Goal: Task Accomplishment & Management: Complete application form

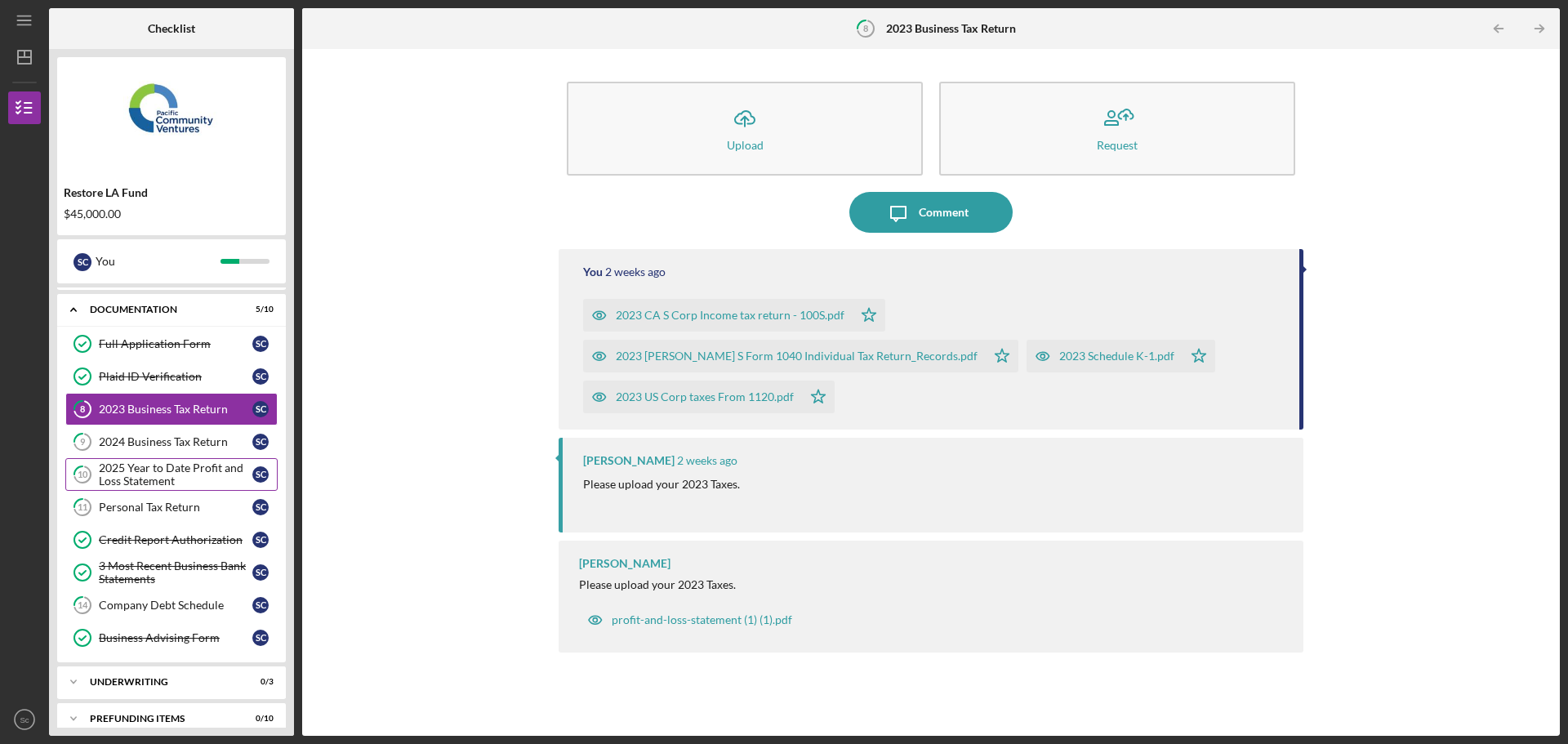
scroll to position [46, 0]
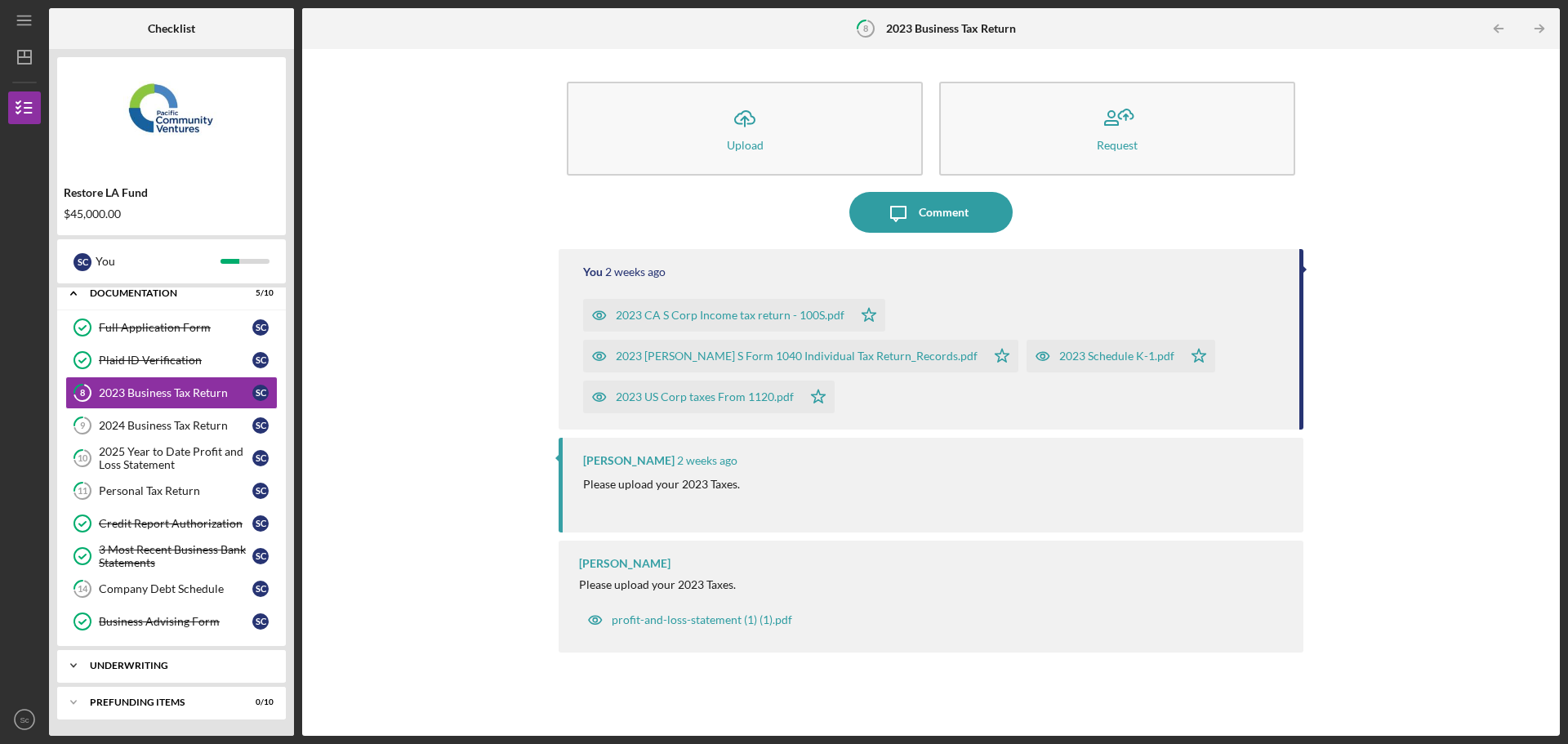
click at [86, 661] on icon "Icon/Expander" at bounding box center [73, 665] width 33 height 33
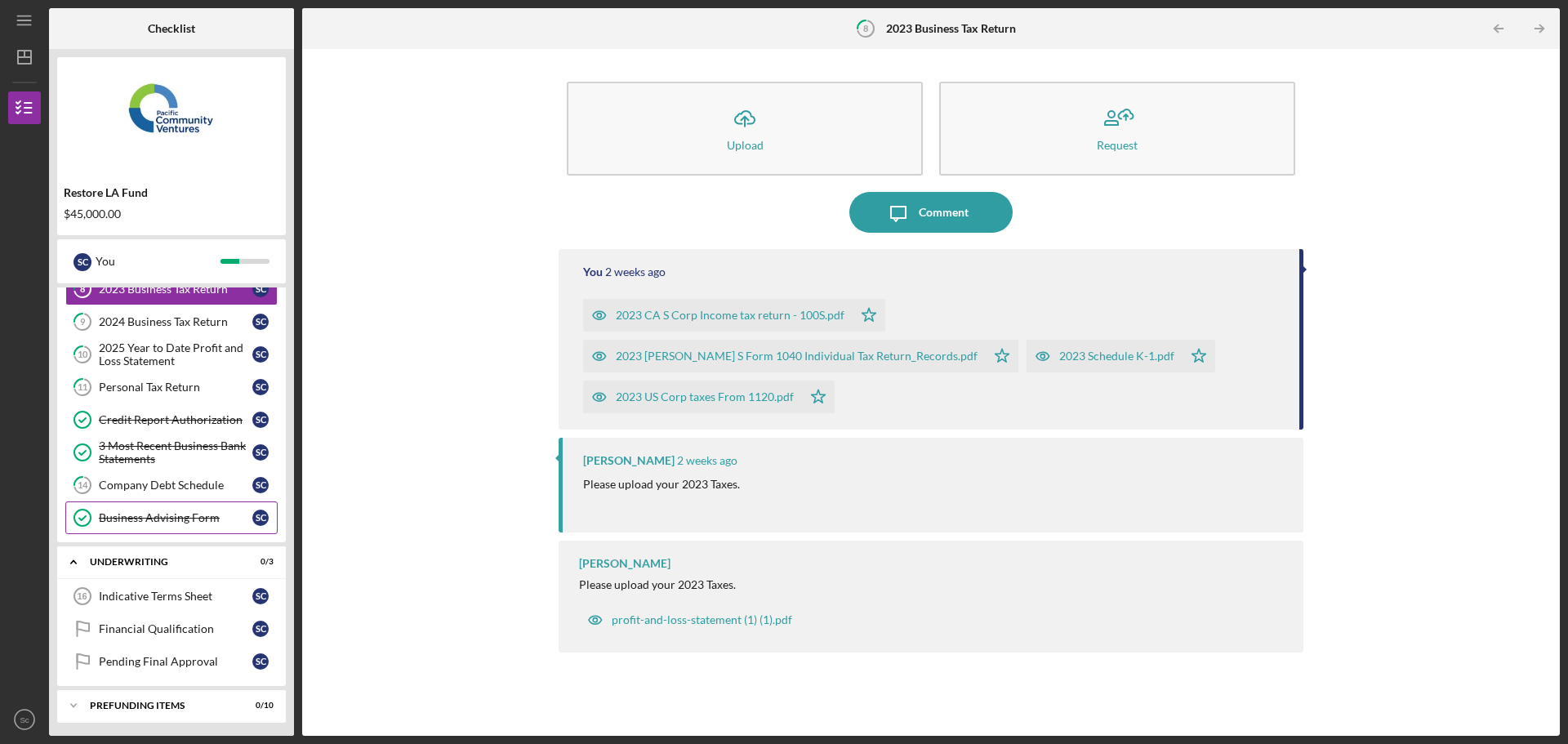
scroll to position [154, 0]
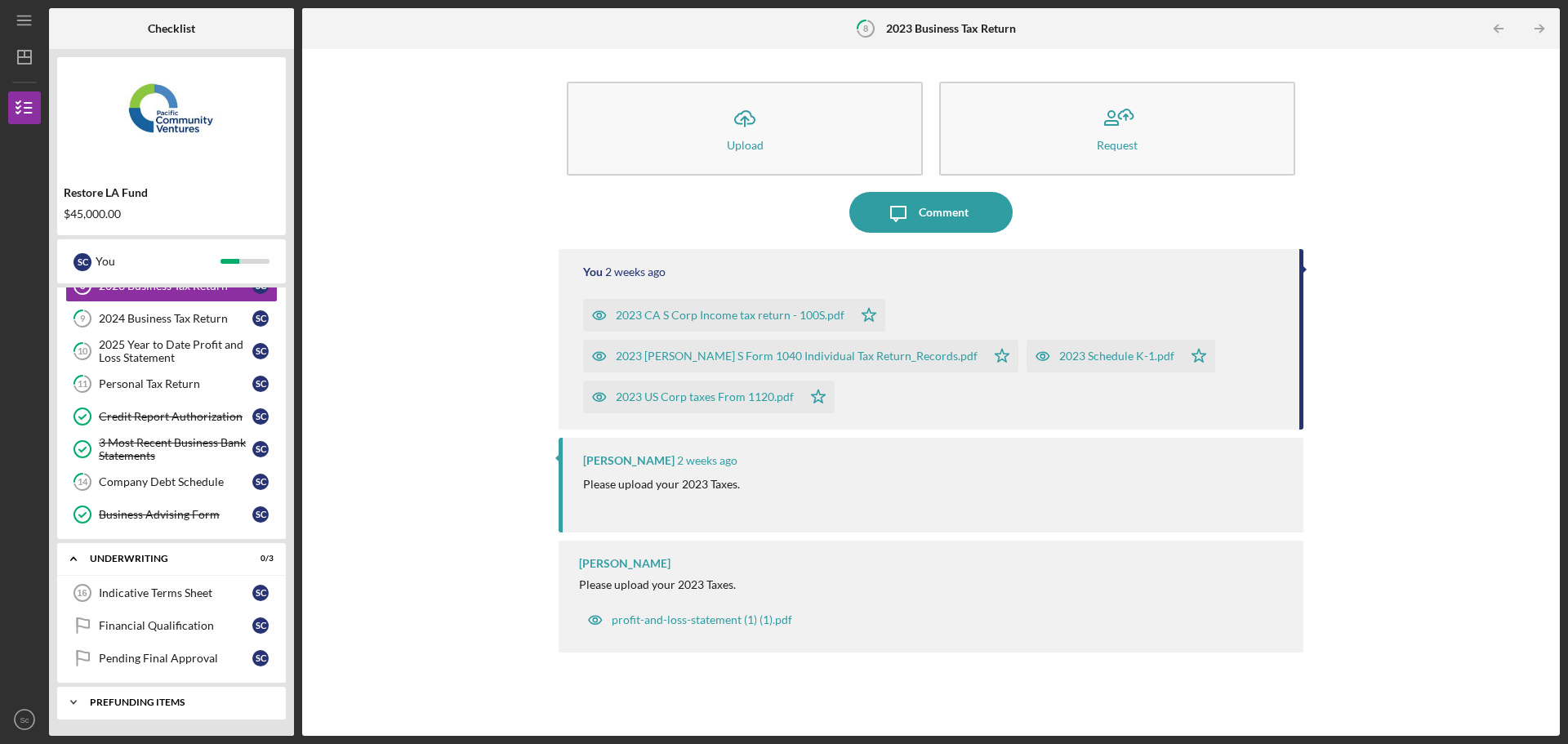
click at [211, 704] on div "Prefunding Items" at bounding box center [178, 703] width 176 height 10
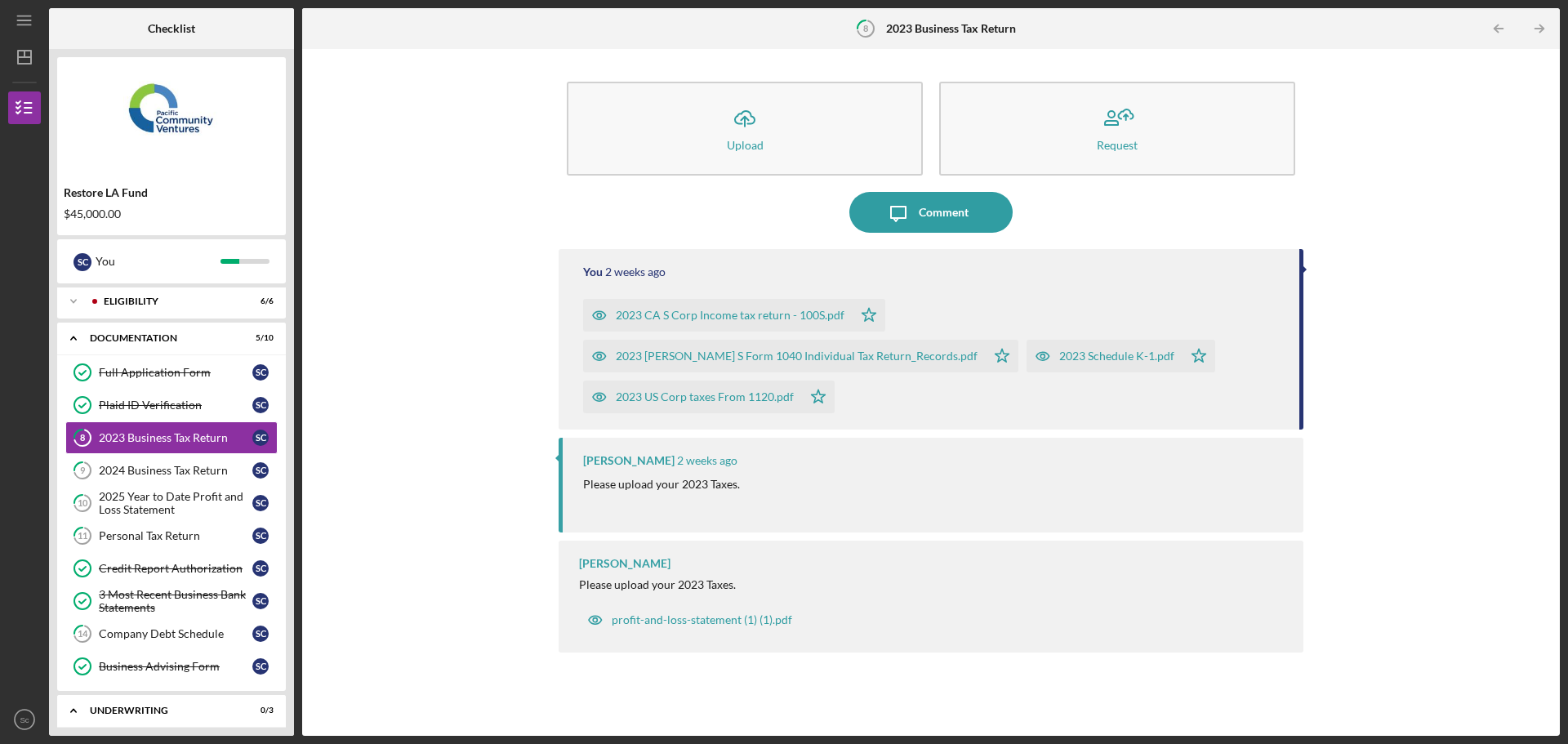
scroll to position [0, 0]
click at [73, 305] on icon "Icon/Expander" at bounding box center [73, 303] width 33 height 33
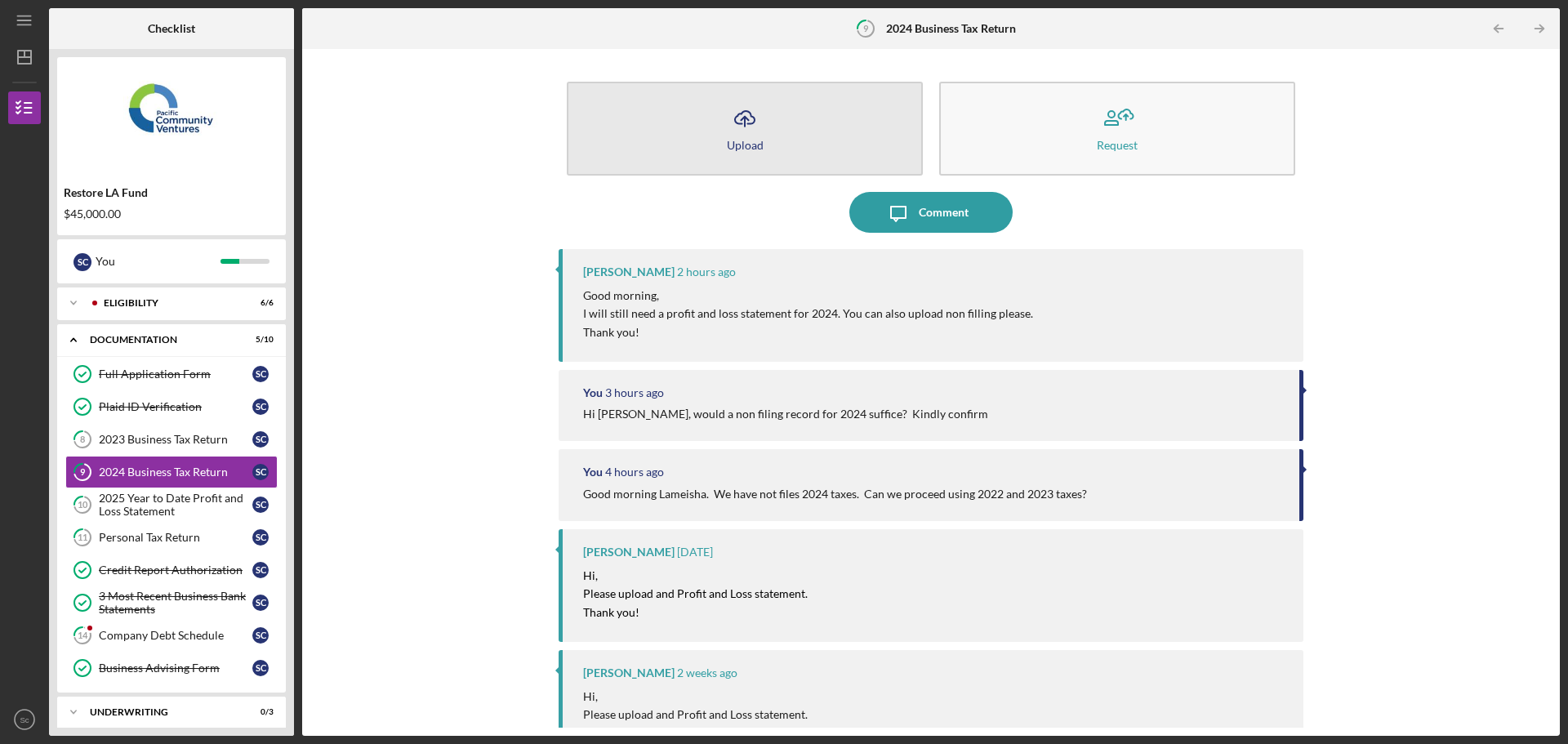
click at [764, 126] on button "Icon/Upload Upload" at bounding box center [744, 128] width 356 height 94
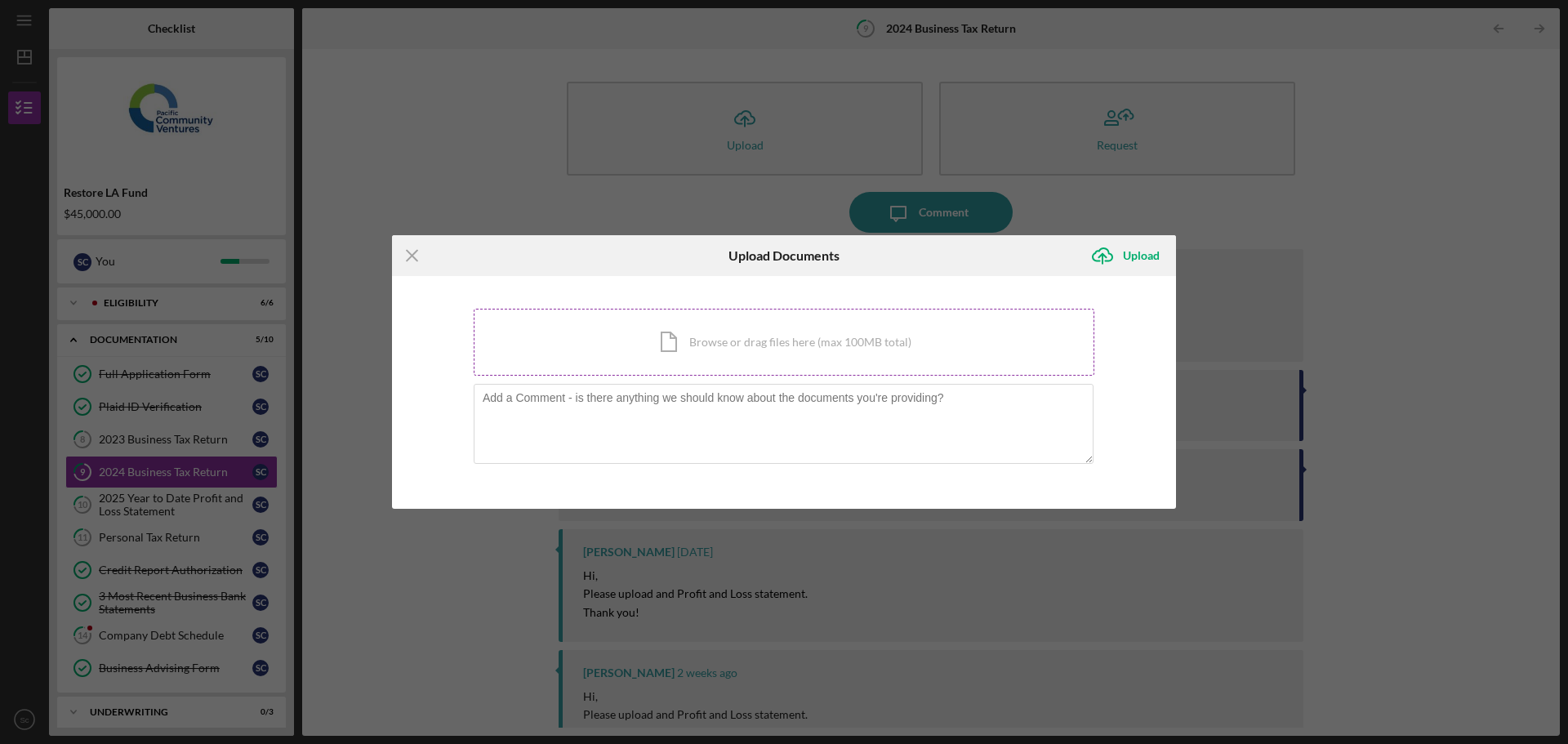
click at [788, 343] on div "Icon/Document Browse or drag files here (max 100MB total) Tap to choose files o…" at bounding box center [784, 342] width 621 height 67
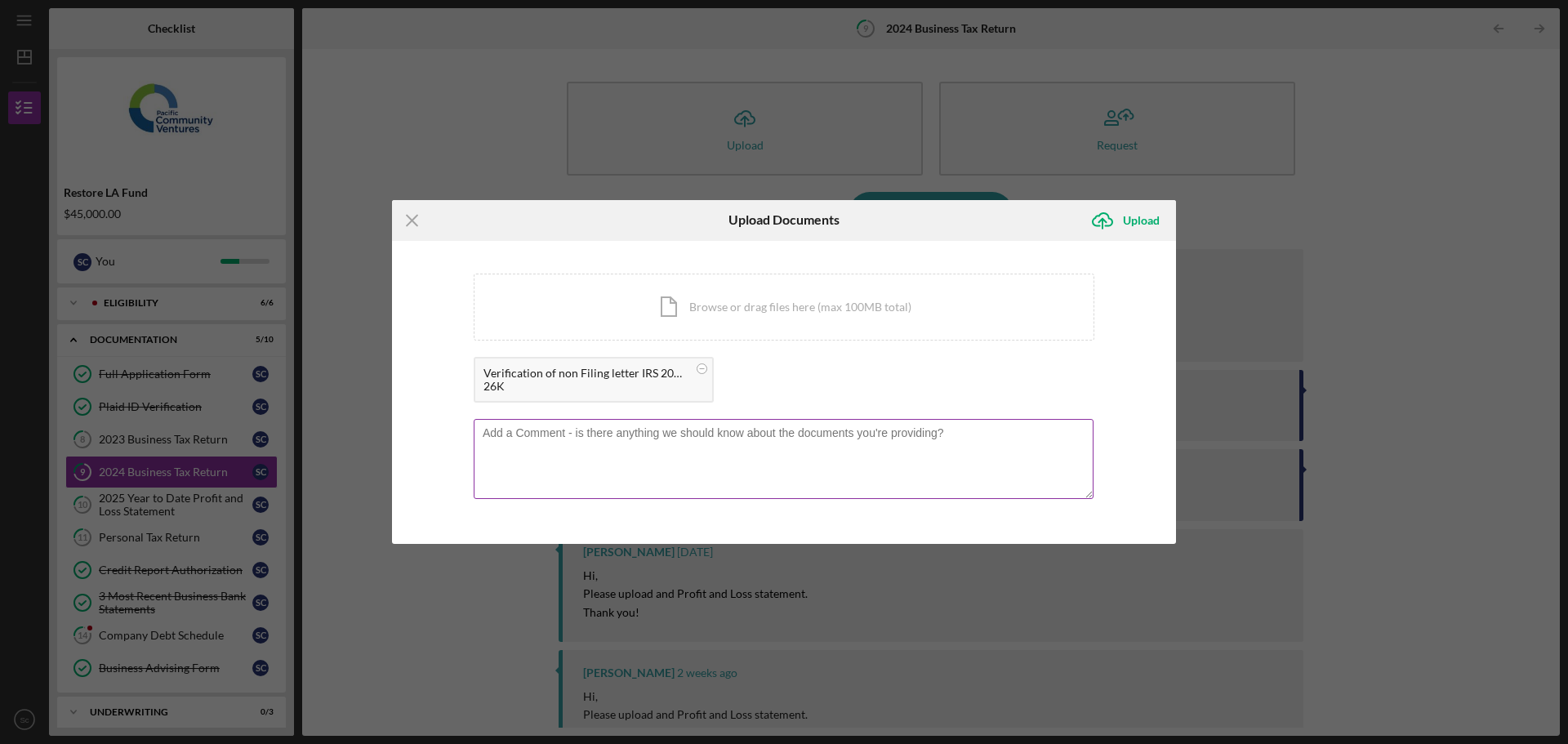
click at [635, 453] on textarea at bounding box center [784, 459] width 620 height 80
click at [711, 432] on textarea "Hi, verification of non filing letter is attached. Thank you" at bounding box center [784, 459] width 620 height 80
type textarea "Hi, verification of non filing letter is attached. Profit and loss statement fo…"
click at [1128, 225] on div "Upload" at bounding box center [1141, 220] width 37 height 33
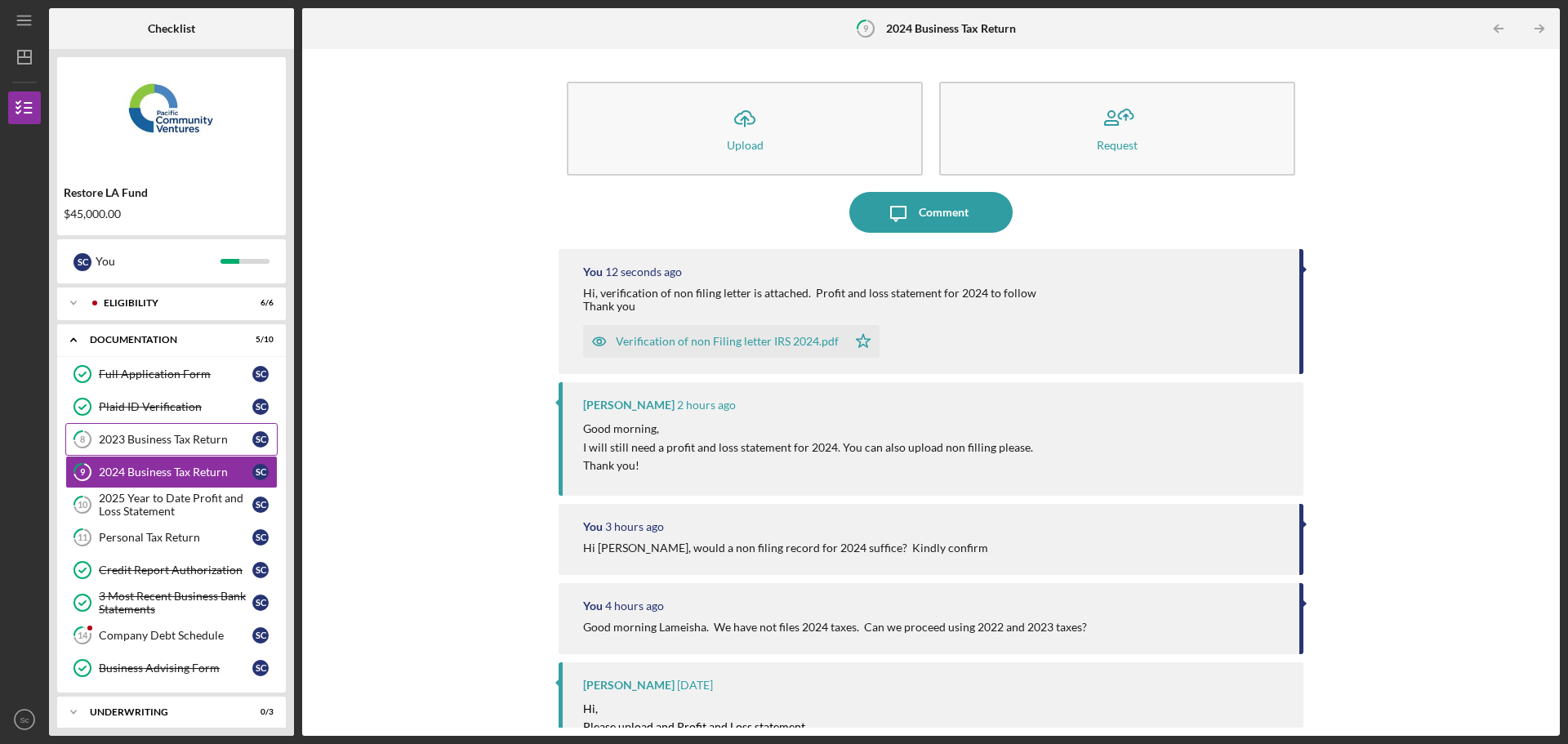
click at [179, 447] on link "8 2023 Business Tax Return S c" at bounding box center [171, 439] width 212 height 33
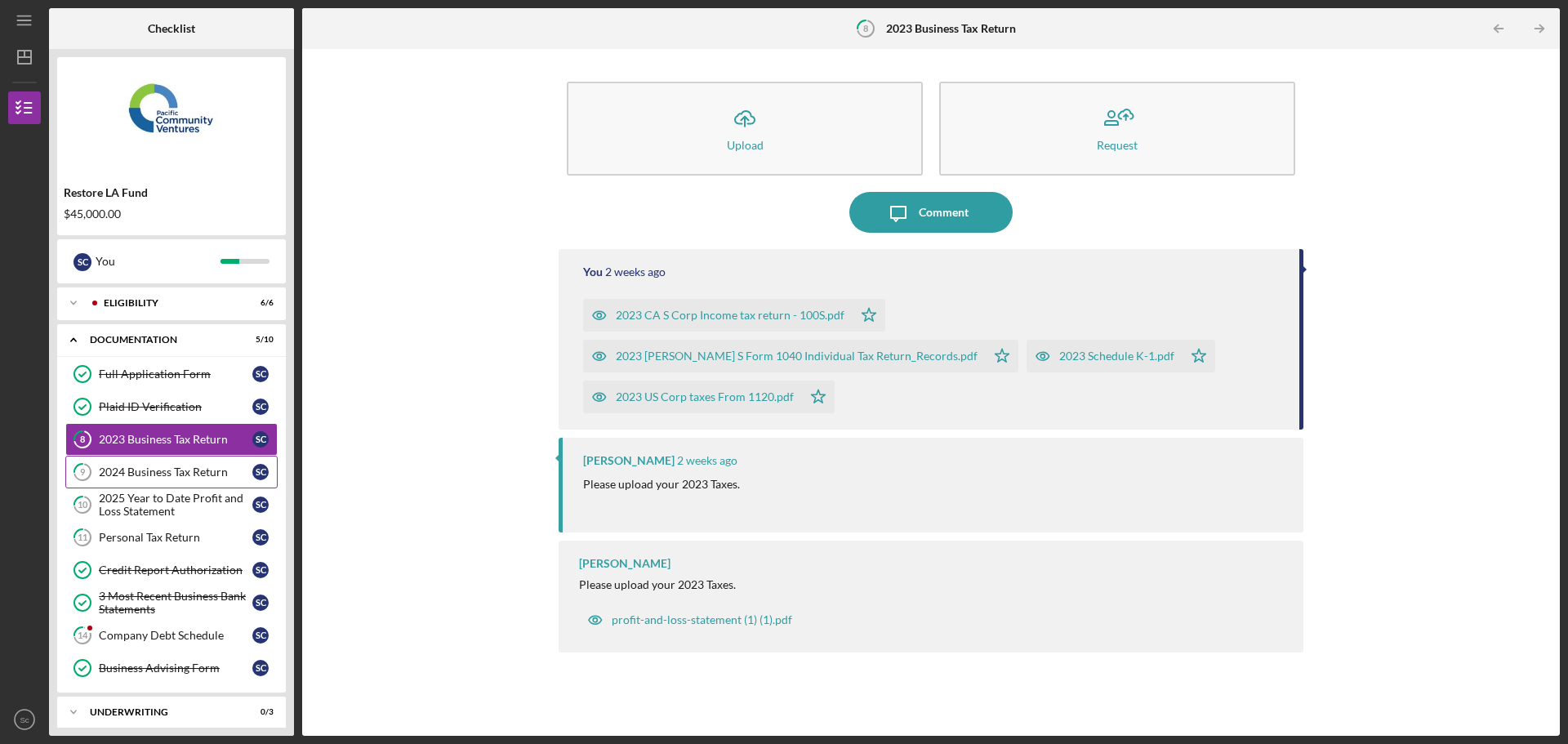
click at [173, 475] on div "2024 Business Tax Return" at bounding box center [176, 472] width 154 height 13
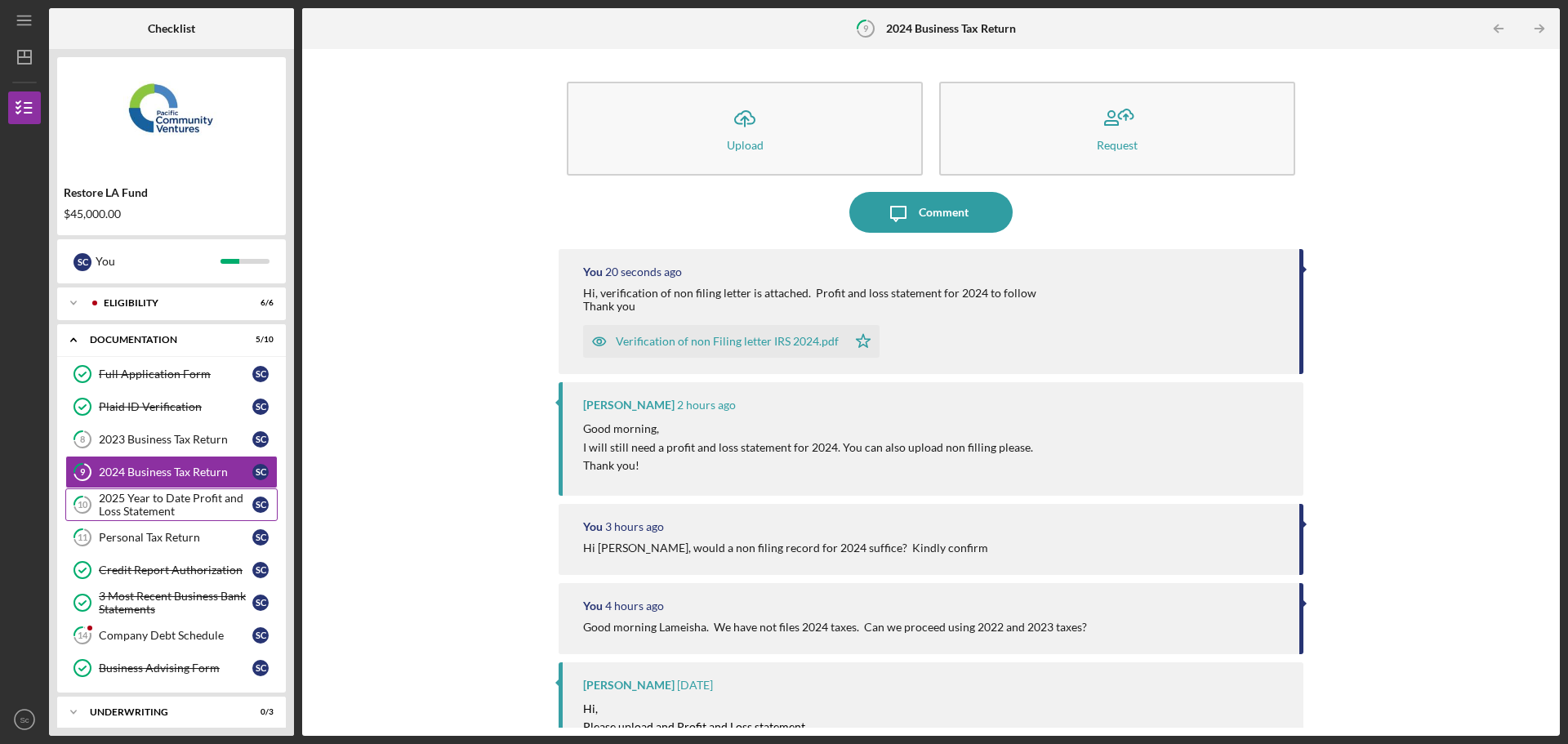
click at [176, 511] on div "2025 Year to Date Profit and Loss Statement" at bounding box center [176, 504] width 154 height 26
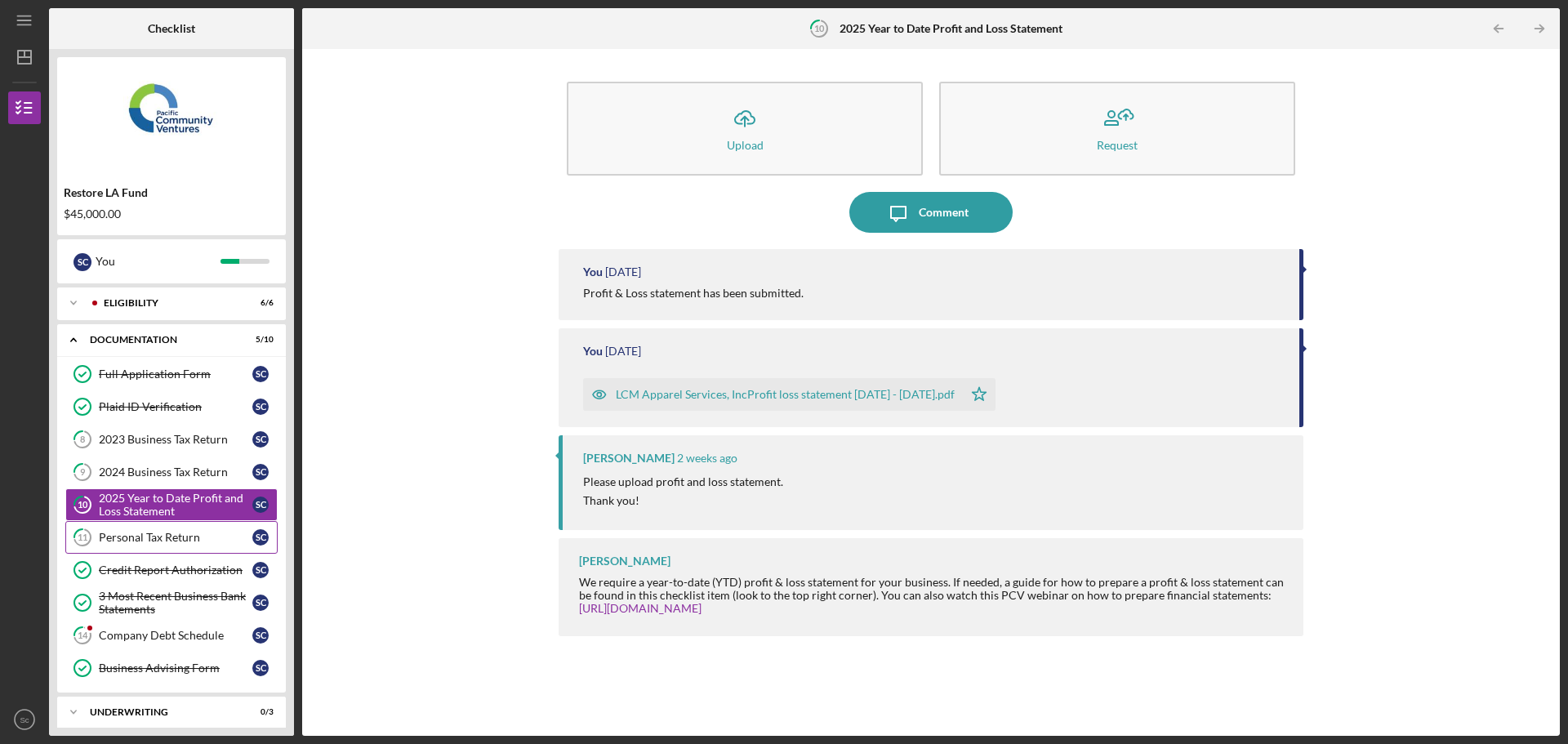
click at [128, 543] on div "Personal Tax Return" at bounding box center [176, 537] width 154 height 13
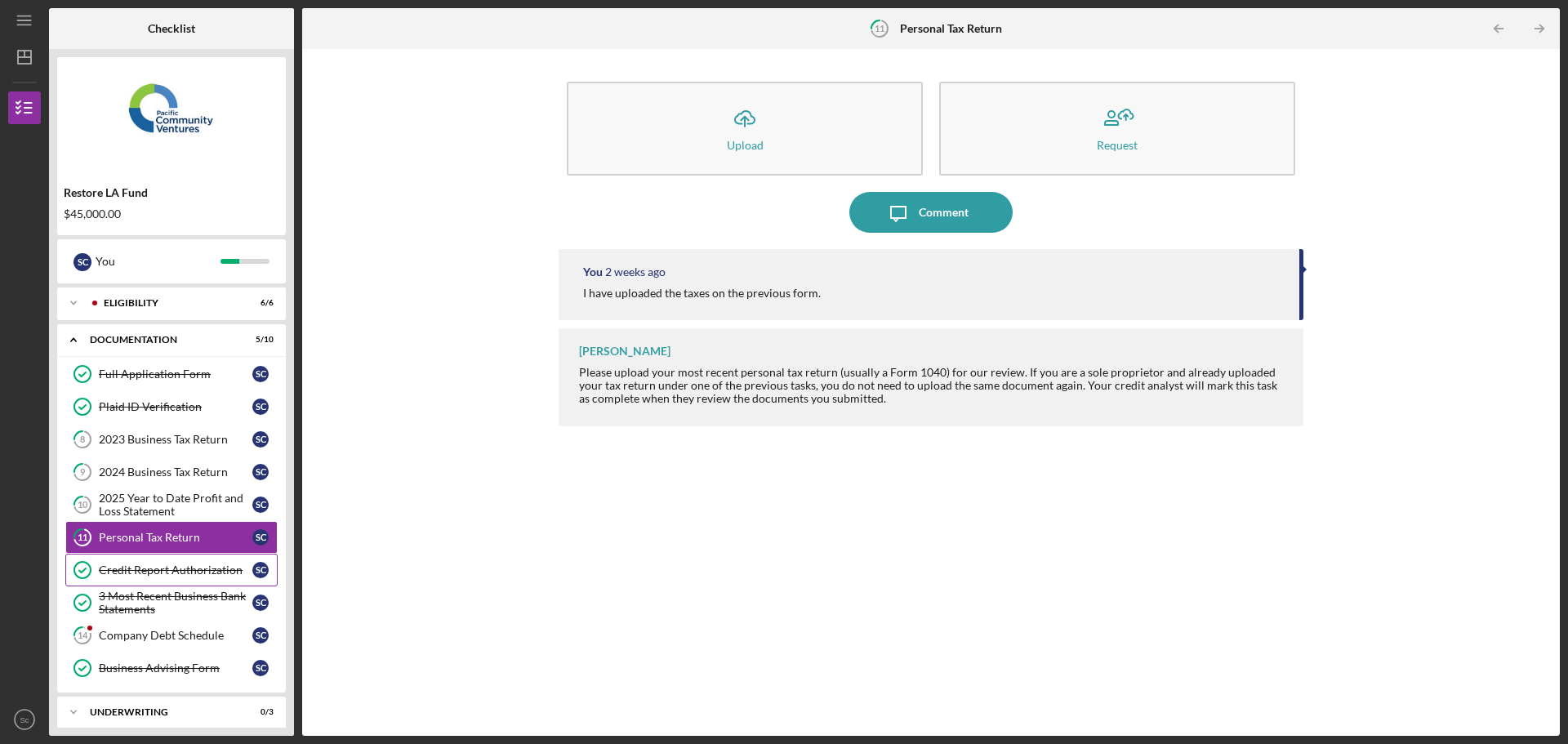
scroll to position [46, 0]
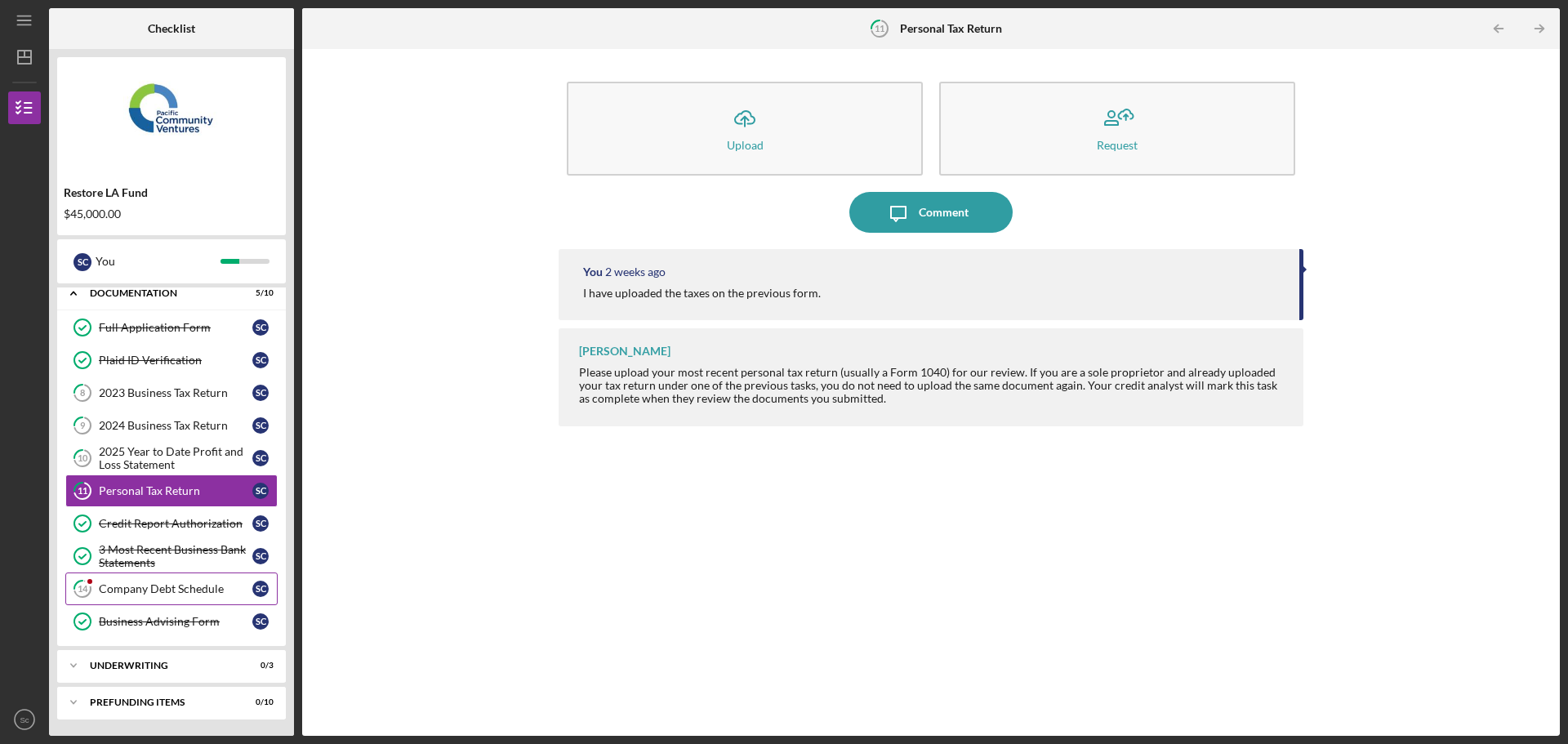
click at [177, 588] on div "Company Debt Schedule" at bounding box center [176, 588] width 154 height 13
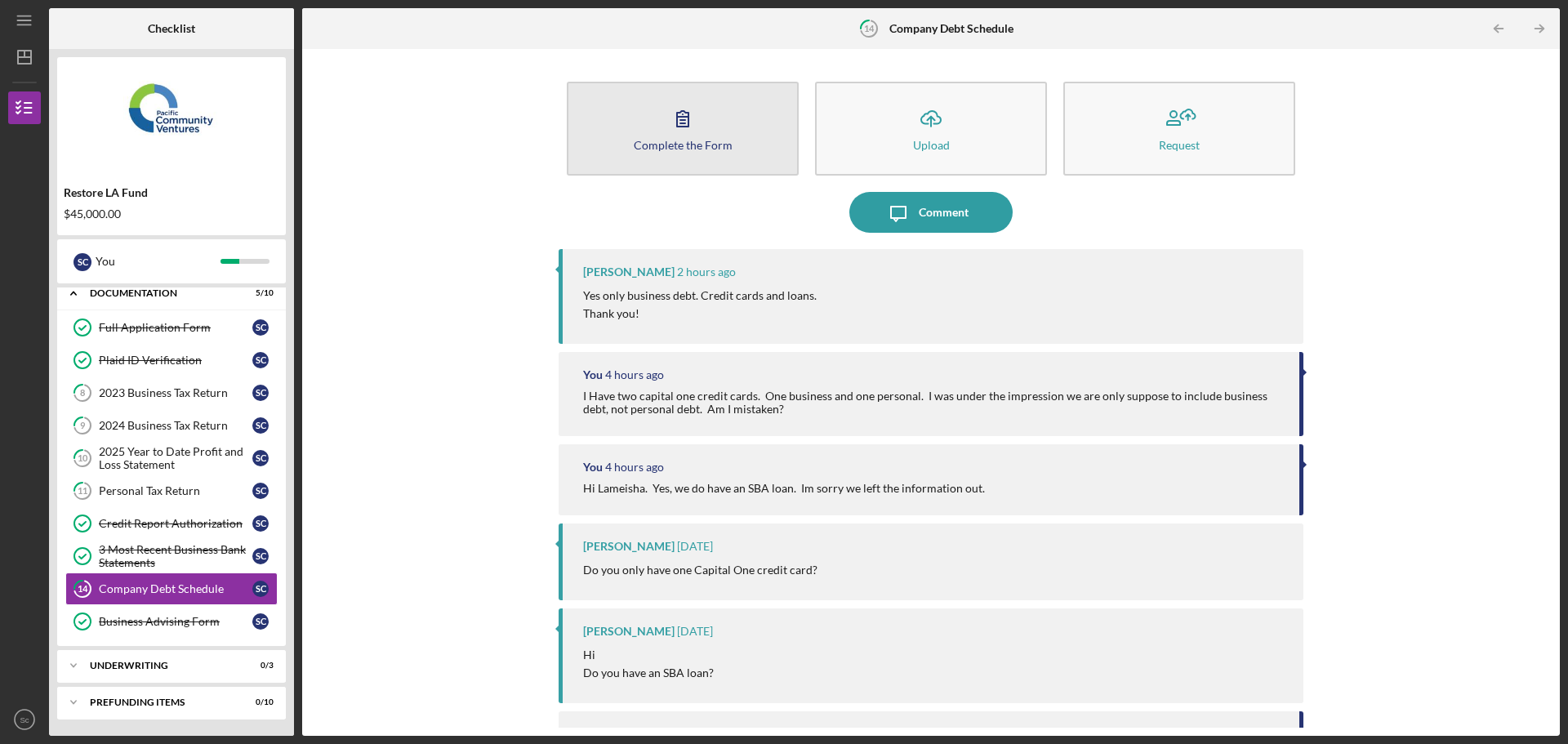
click at [696, 145] on div "Complete the Form" at bounding box center [683, 145] width 99 height 12
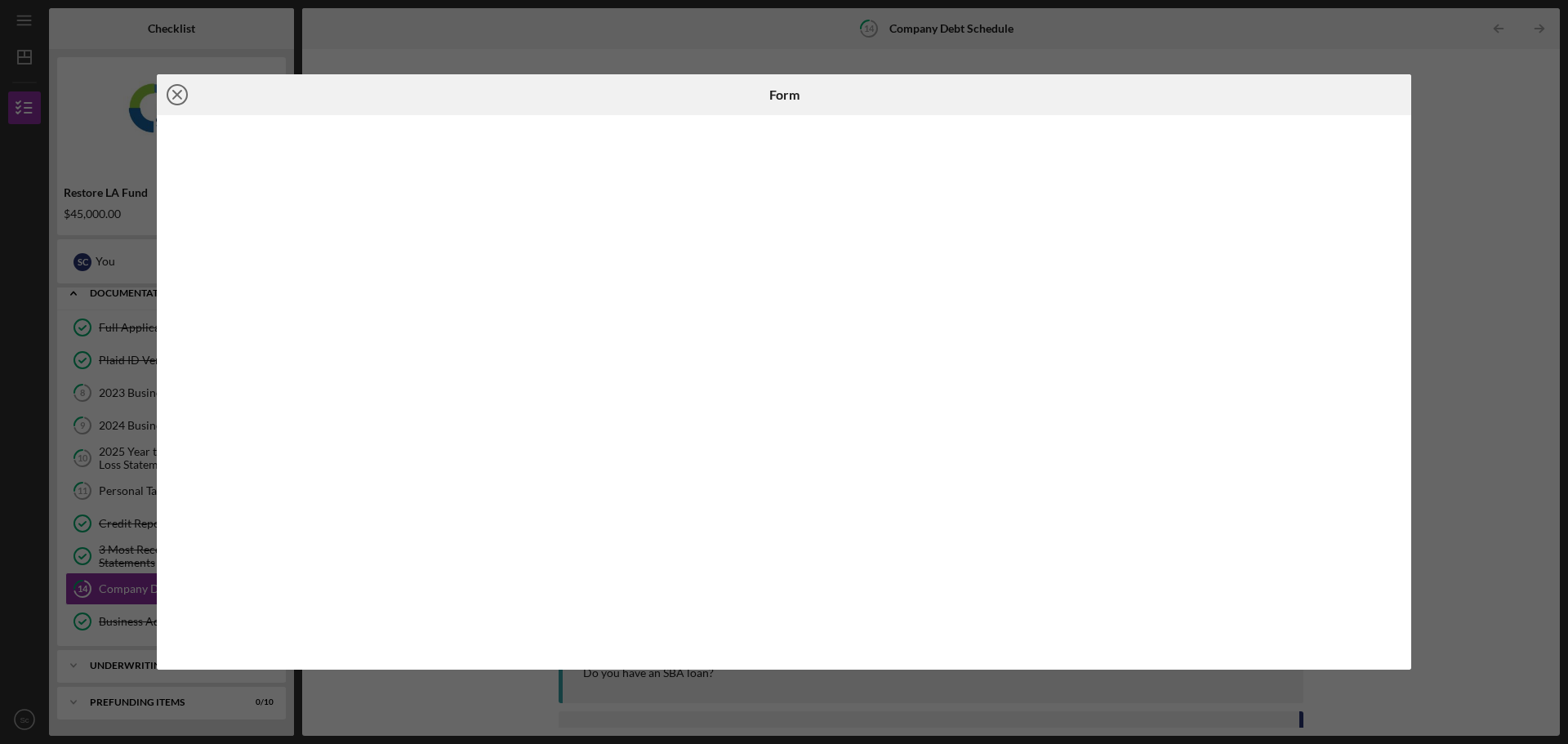
click at [173, 90] on icon "Icon/Close" at bounding box center [177, 94] width 40 height 40
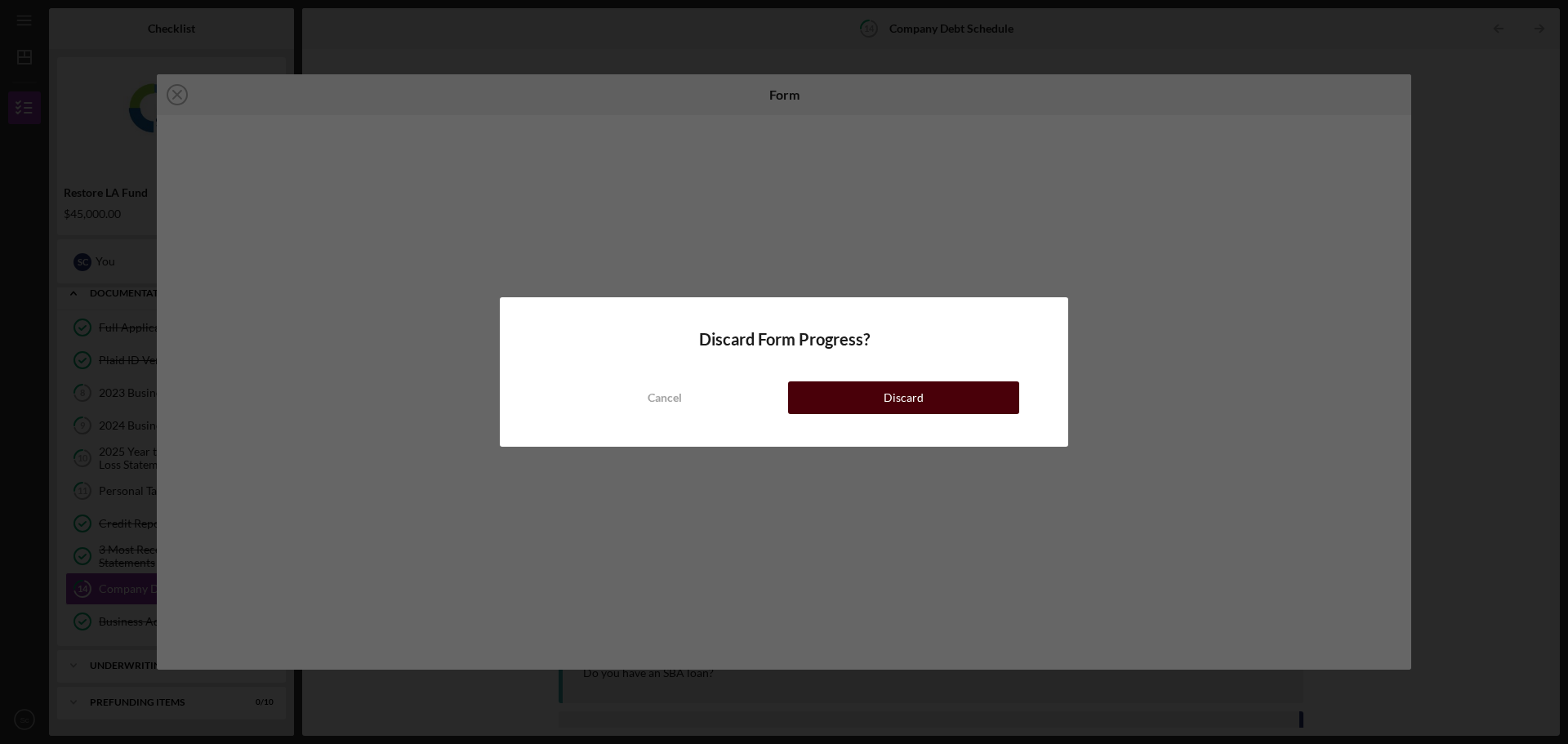
click at [921, 398] on div "Discard" at bounding box center [904, 398] width 40 height 33
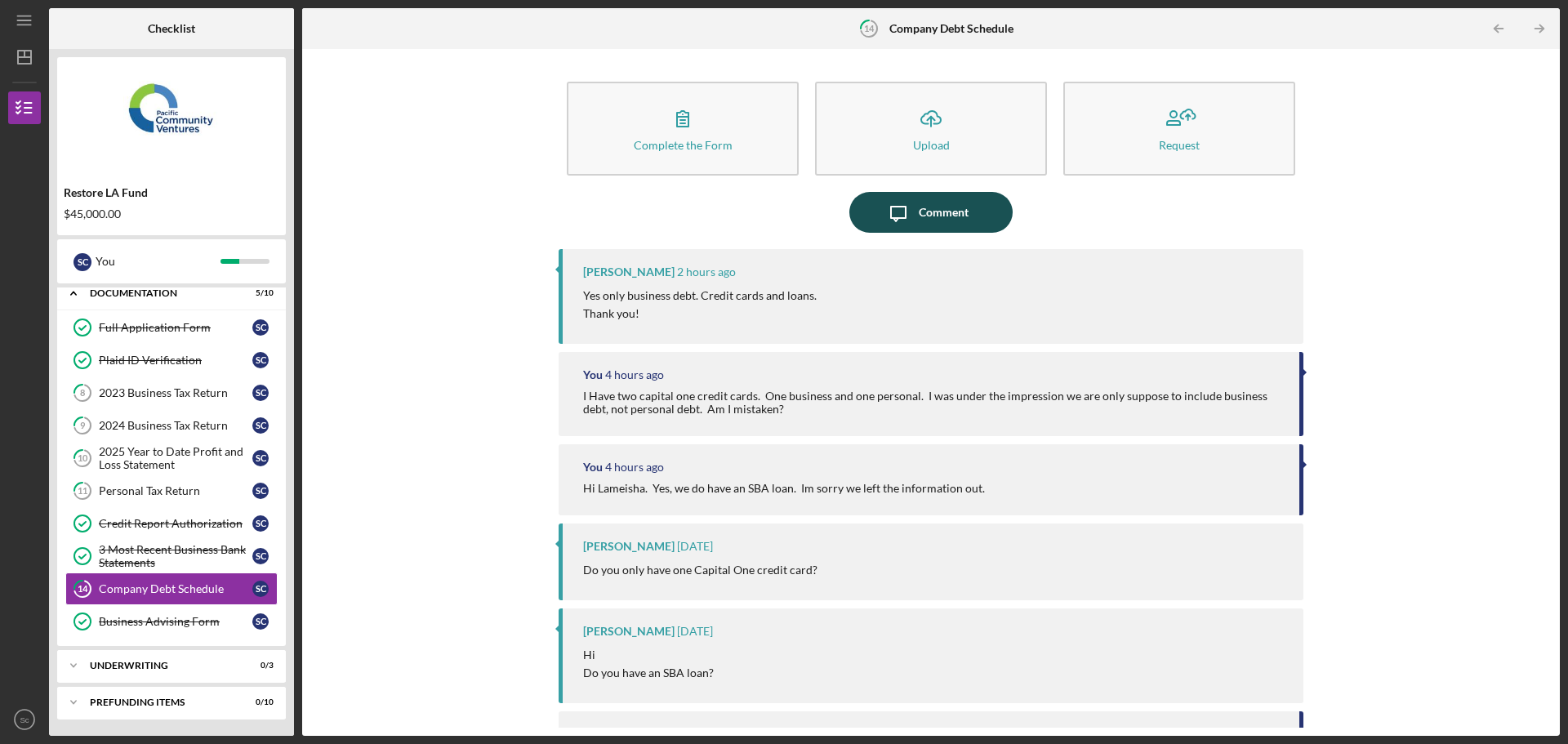
click at [913, 202] on icon "Icon/Message" at bounding box center [898, 212] width 40 height 40
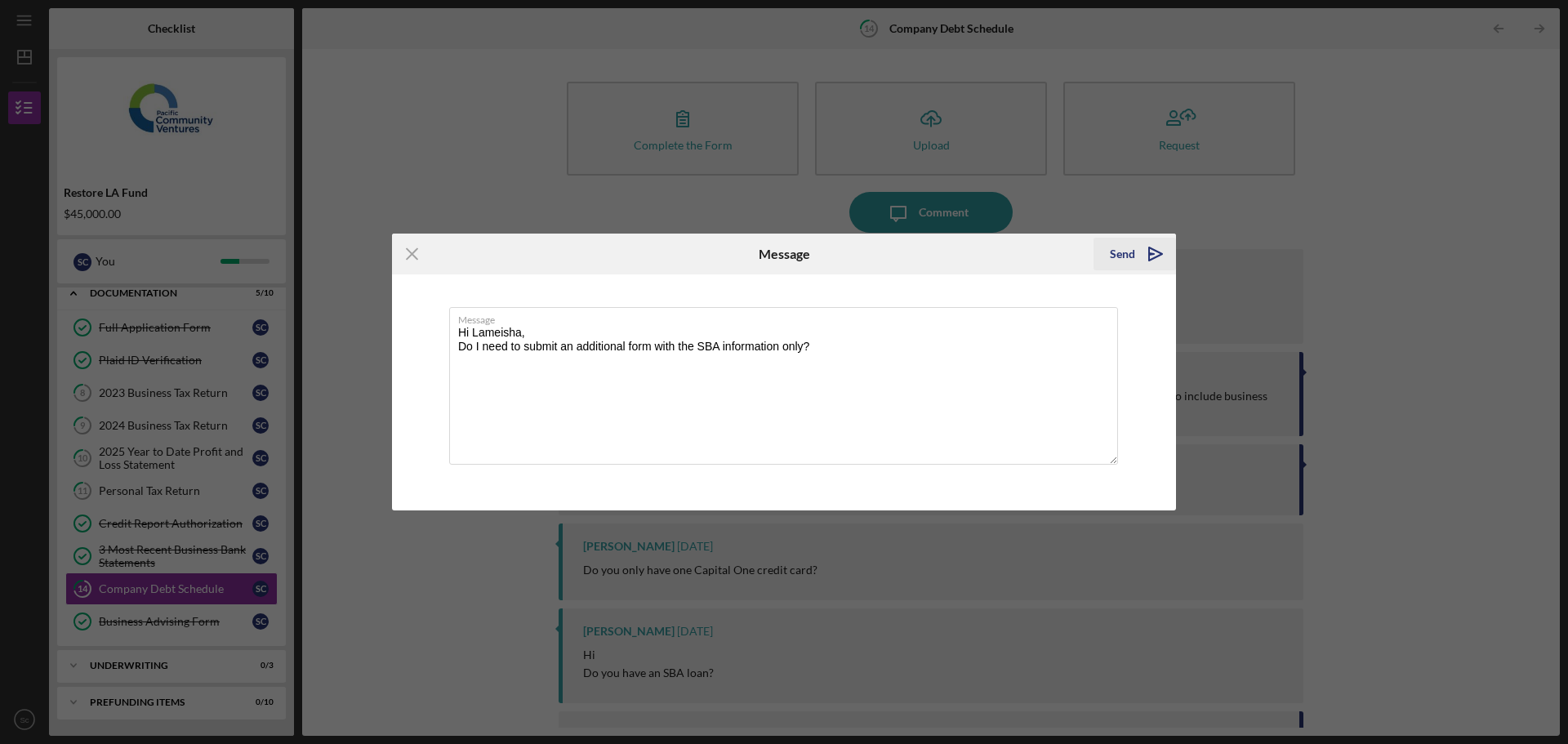
type textarea "Hi Lameisha, Do I need to submit an additional form with the SBA information on…"
click at [1131, 250] on div "Send" at bounding box center [1123, 254] width 26 height 33
